Goal: Task Accomplishment & Management: Manage account settings

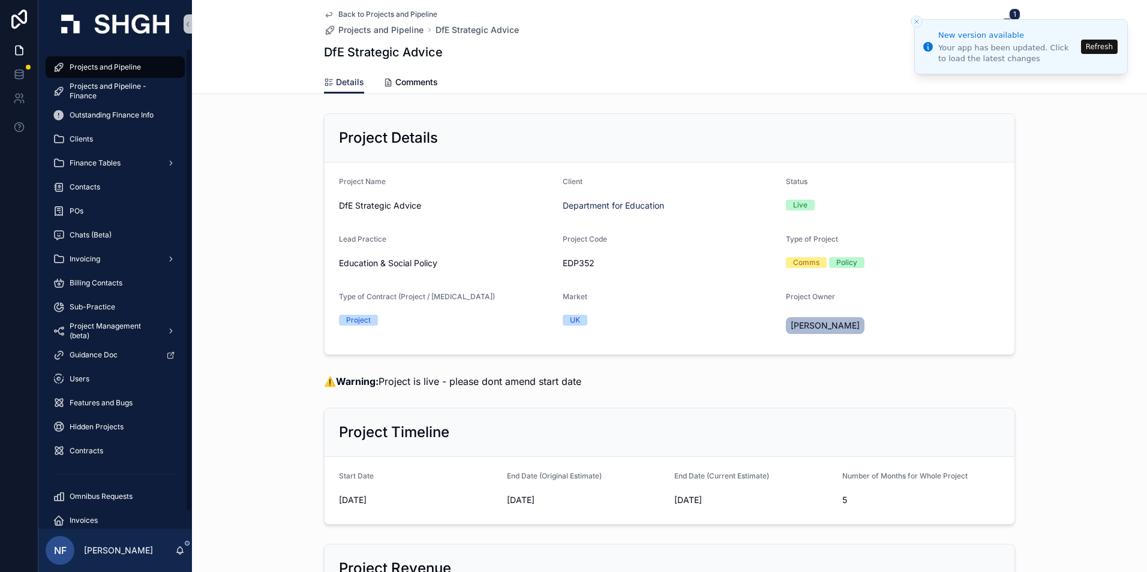
scroll to position [1559, 0]
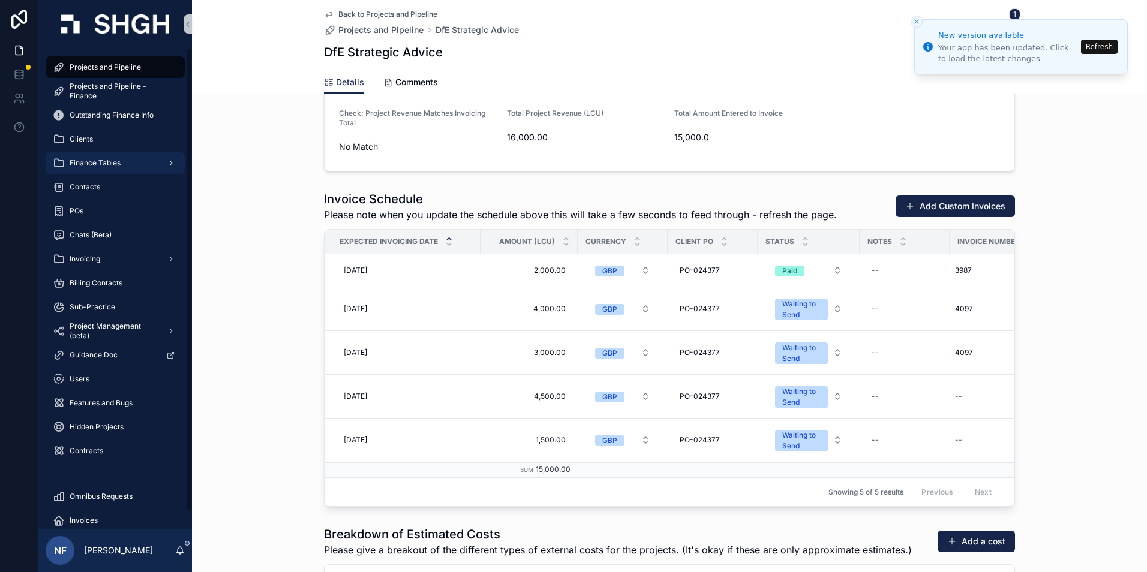
click at [97, 169] on div "Finance Tables" at bounding box center [115, 163] width 125 height 19
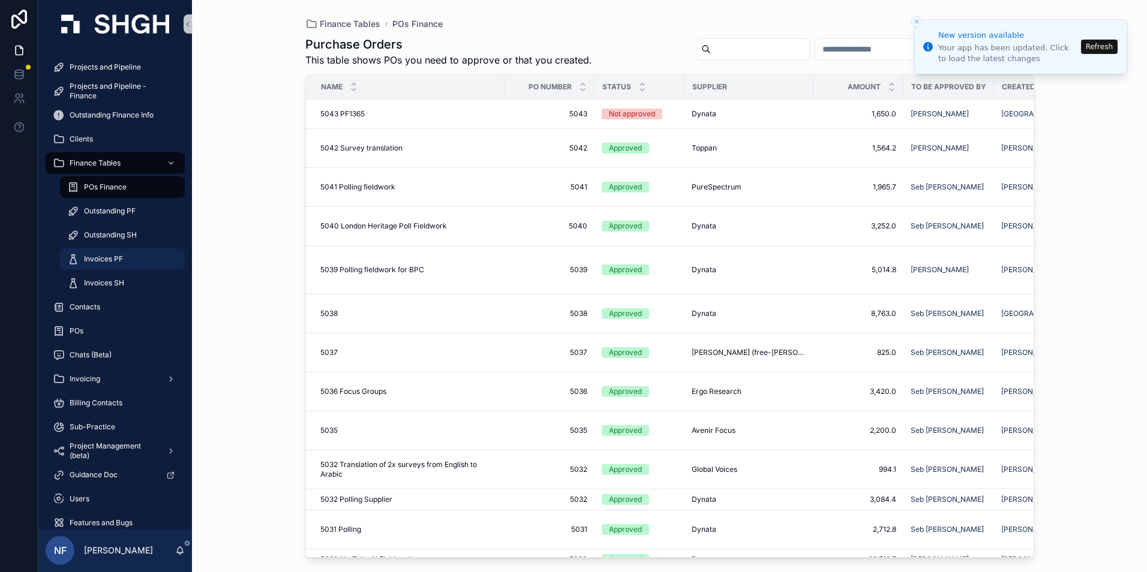
click at [95, 256] on span "Invoices PF" at bounding box center [103, 259] width 39 height 10
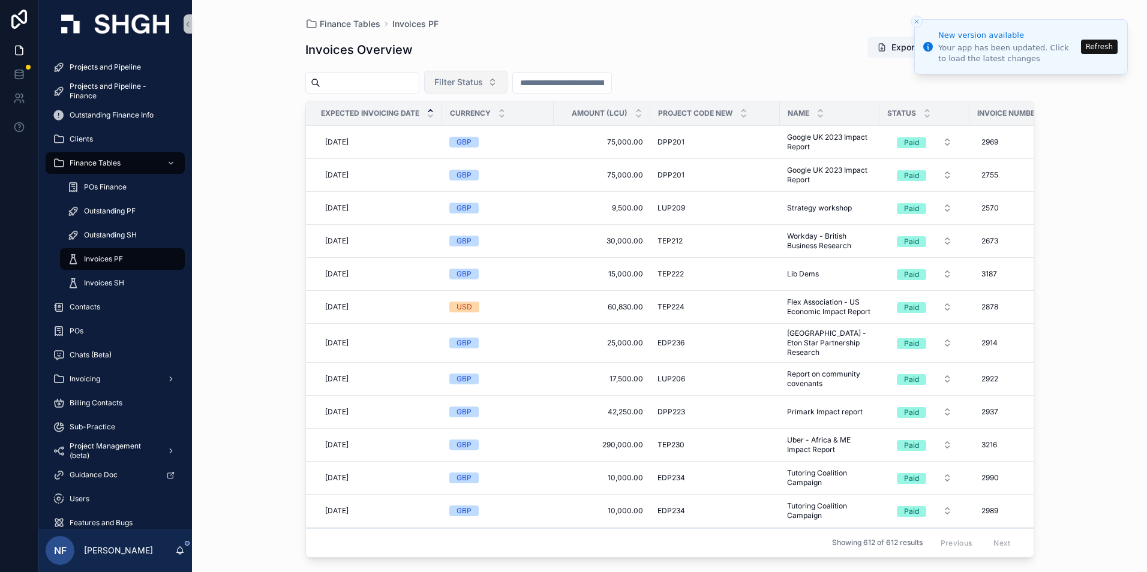
click at [476, 80] on span "Filter Status" at bounding box center [458, 82] width 49 height 12
click at [464, 131] on div "Waiting to Send" at bounding box center [496, 130] width 144 height 19
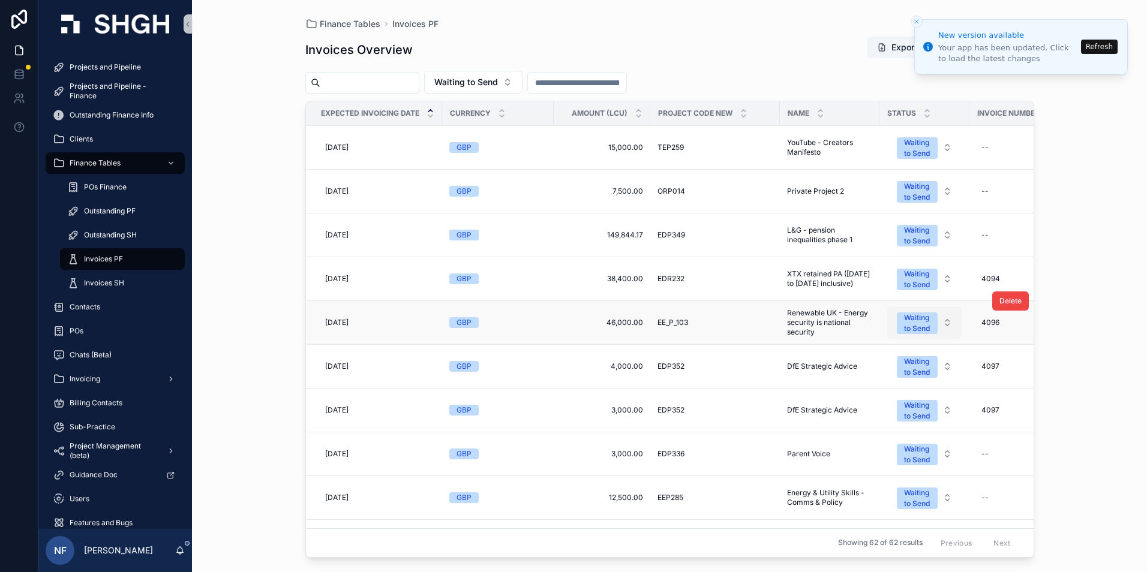
click at [908, 332] on div "Waiting to Send" at bounding box center [917, 323] width 26 height 22
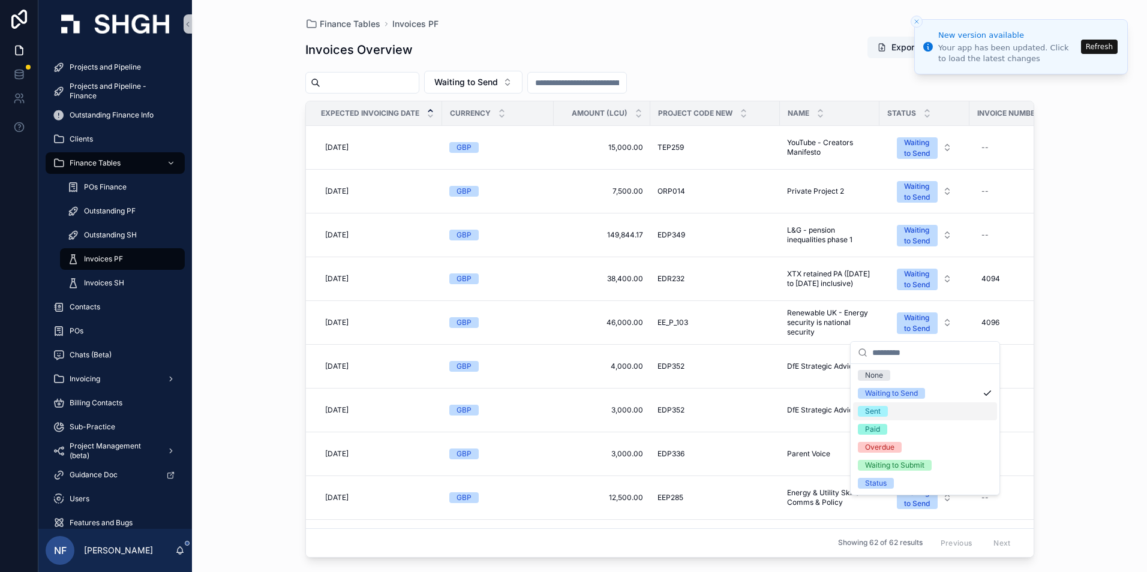
click at [877, 413] on div "Sent" at bounding box center [873, 411] width 16 height 11
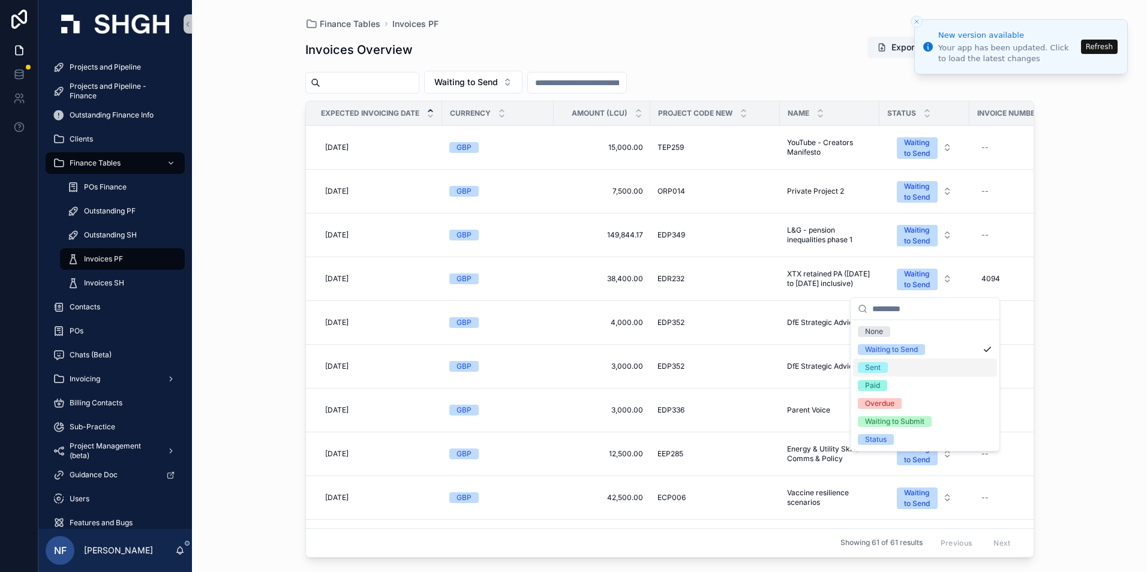
click at [880, 366] on span "Sent" at bounding box center [873, 367] width 30 height 11
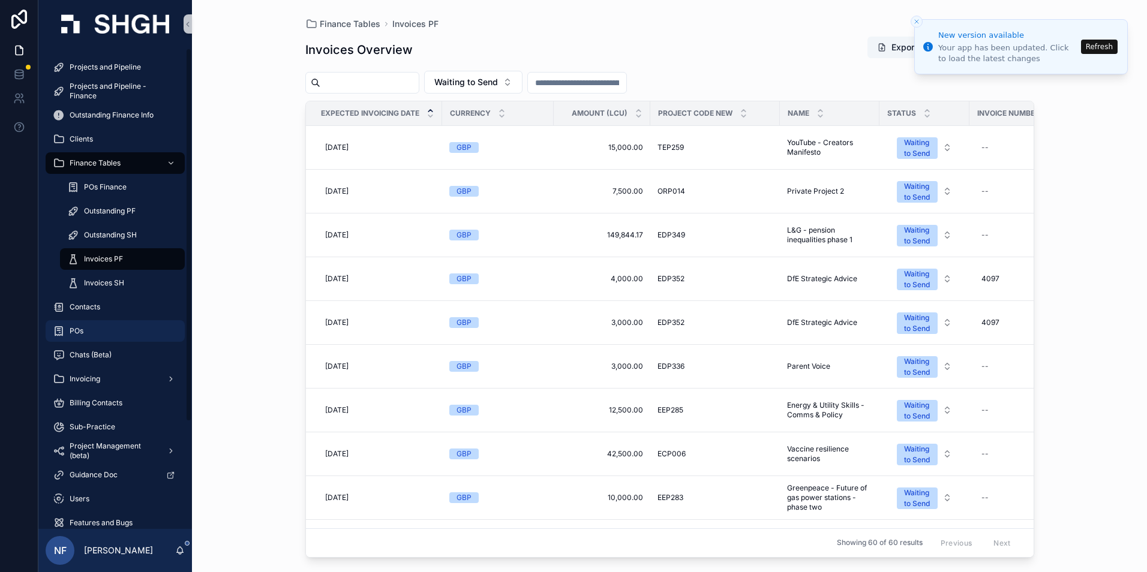
click at [82, 330] on span "POs" at bounding box center [77, 331] width 14 height 10
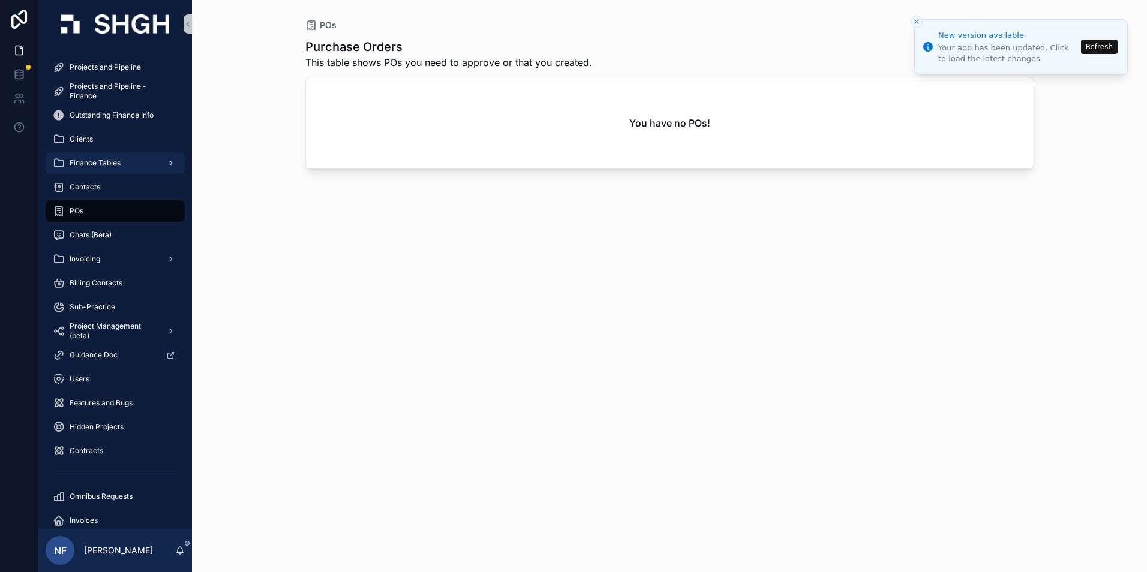
click at [93, 167] on span "Finance Tables" at bounding box center [95, 163] width 51 height 10
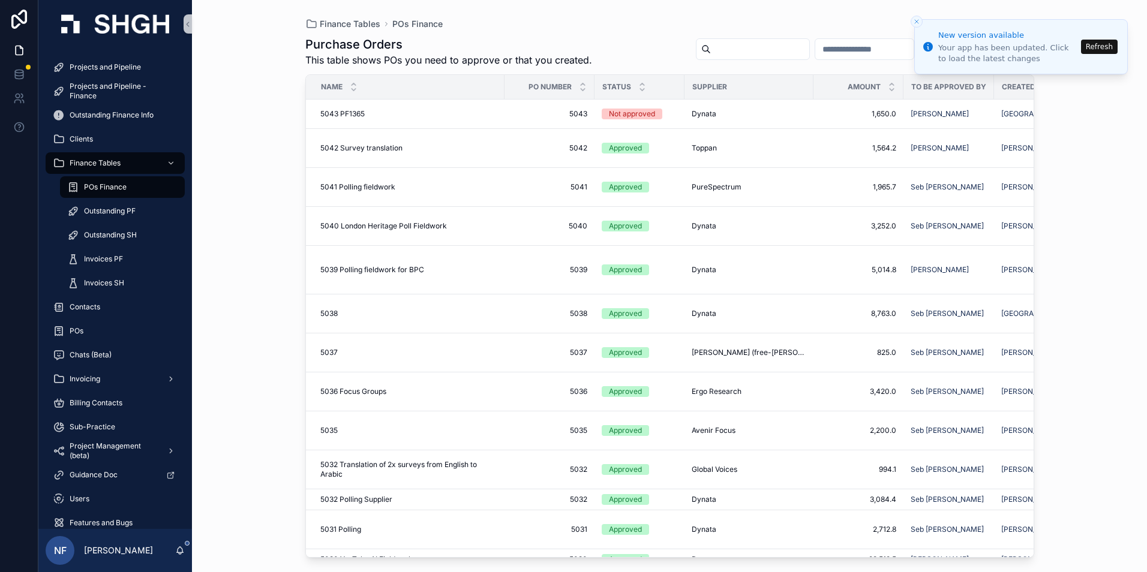
click at [97, 184] on span "POs Finance" at bounding box center [105, 187] width 43 height 10
click at [1114, 44] on button "Refresh" at bounding box center [1099, 47] width 37 height 14
